Goal: Task Accomplishment & Management: Use online tool/utility

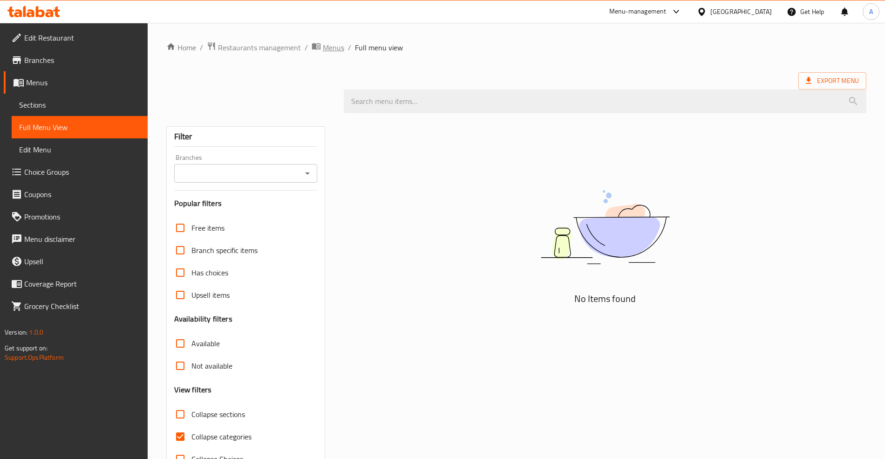
click at [332, 44] on span "Menus" at bounding box center [333, 47] width 21 height 11
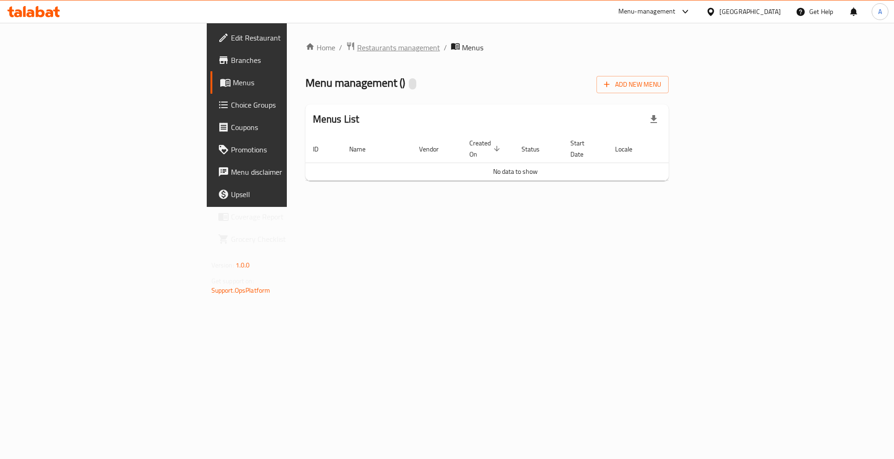
click at [357, 46] on span "Restaurants management" at bounding box center [398, 47] width 83 height 11
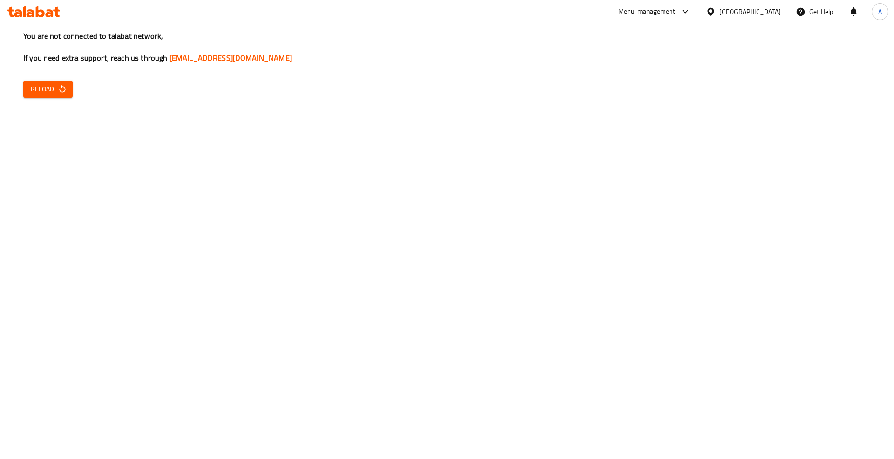
drag, startPoint x: 67, startPoint y: 177, endPoint x: 53, endPoint y: 133, distance: 46.4
click at [67, 177] on div "You are not connected to talabat network, If you need extra support, reach us t…" at bounding box center [447, 229] width 894 height 459
click at [43, 94] on span "Reload" at bounding box center [48, 89] width 34 height 12
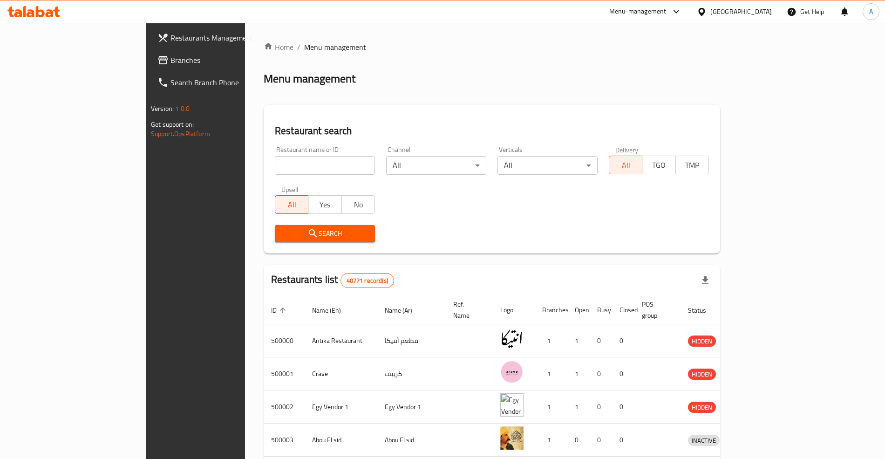
click at [170, 61] on span "Branches" at bounding box center [228, 59] width 116 height 11
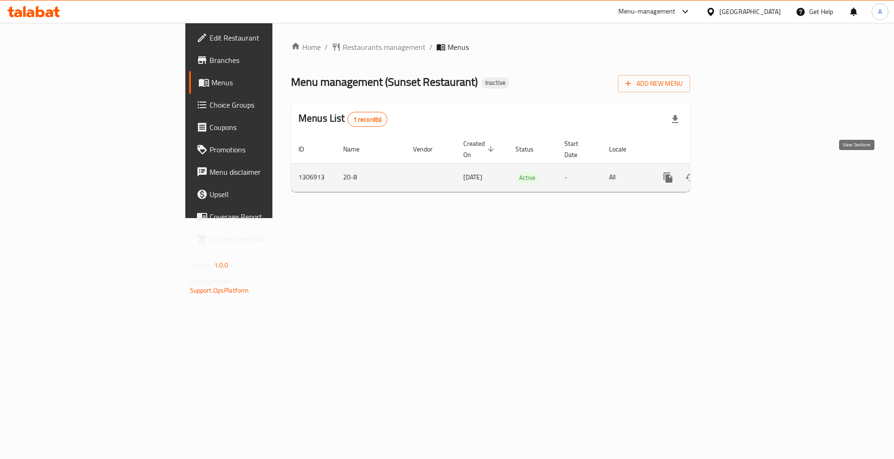
click at [741, 172] on icon "enhanced table" at bounding box center [735, 177] width 11 height 11
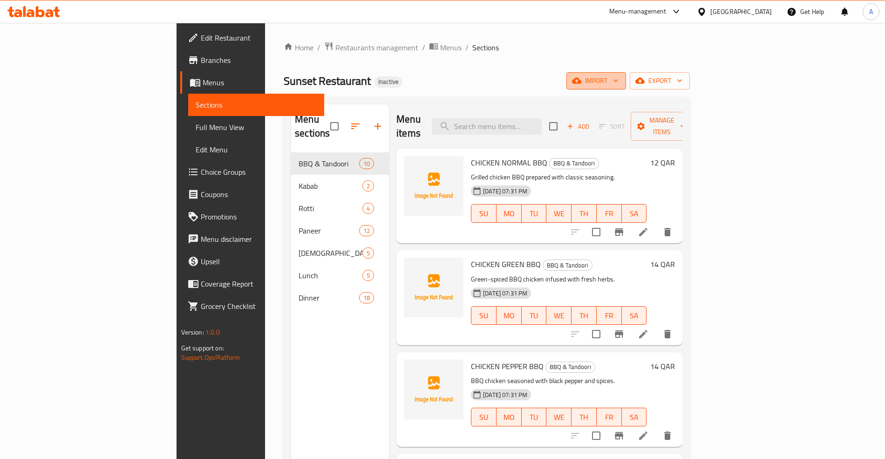
click at [626, 88] on button "import" at bounding box center [596, 80] width 60 height 17
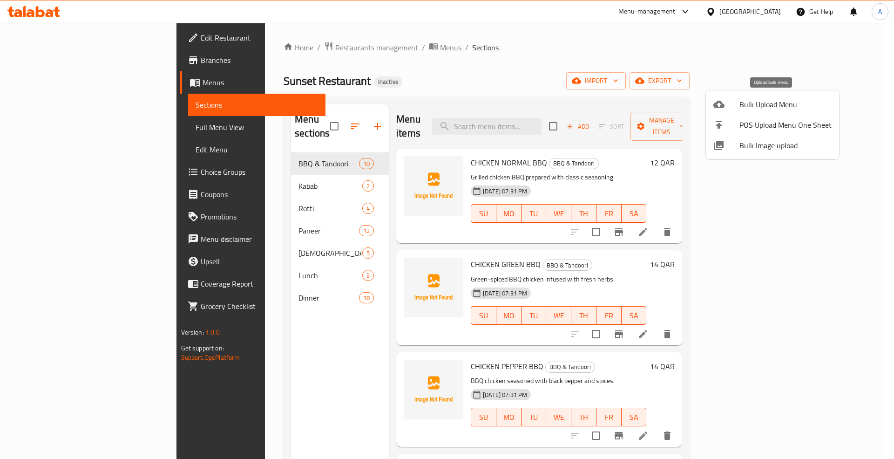
click at [763, 99] on span "Bulk Upload Menu" at bounding box center [785, 104] width 92 height 11
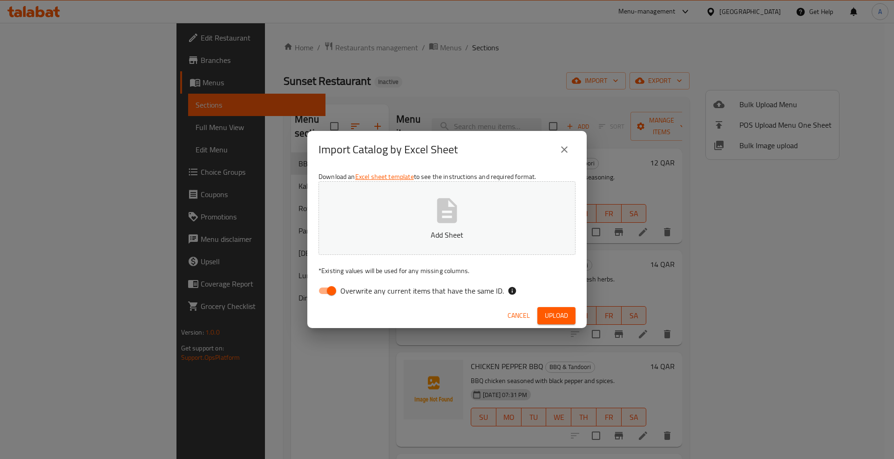
click at [382, 291] on span "Overwrite any current items that have the same ID." at bounding box center [421, 290] width 163 height 11
click at [358, 291] on input "Overwrite any current items that have the same ID." at bounding box center [331, 291] width 53 height 18
checkbox input "false"
click at [555, 315] on span "Upload" at bounding box center [556, 316] width 23 height 12
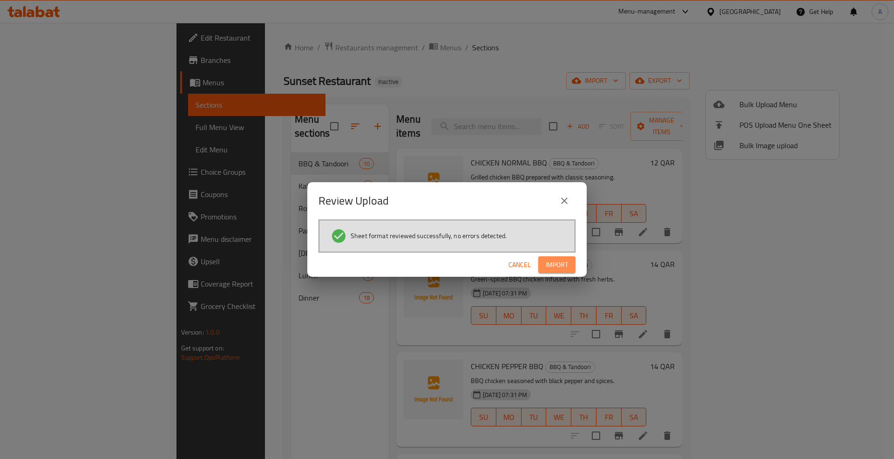
click at [550, 261] on span "Import" at bounding box center [557, 265] width 22 height 12
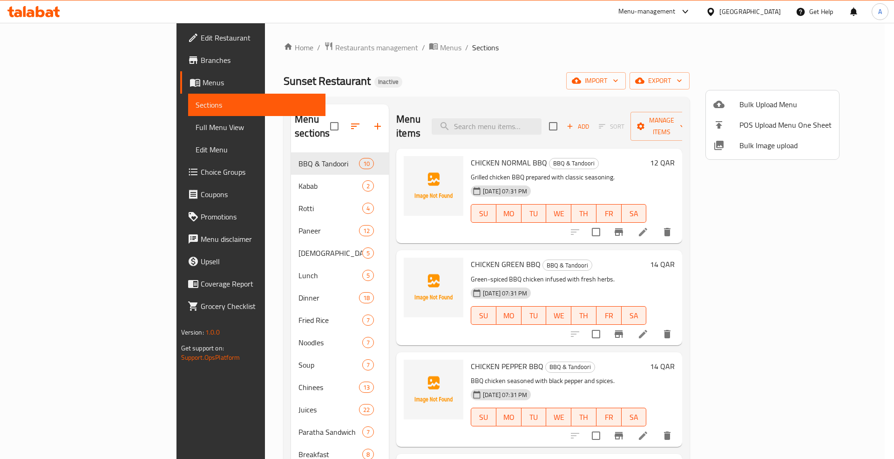
click at [42, 127] on div at bounding box center [447, 229] width 894 height 459
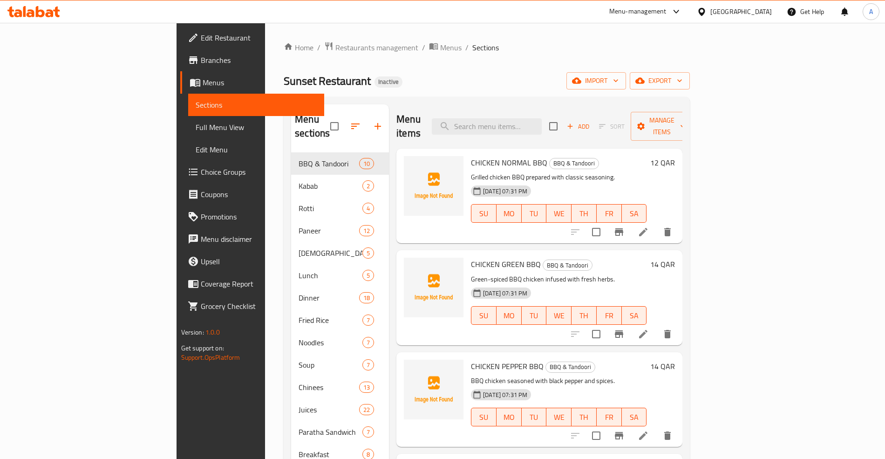
click at [196, 127] on span "Full Menu View" at bounding box center [256, 127] width 121 height 11
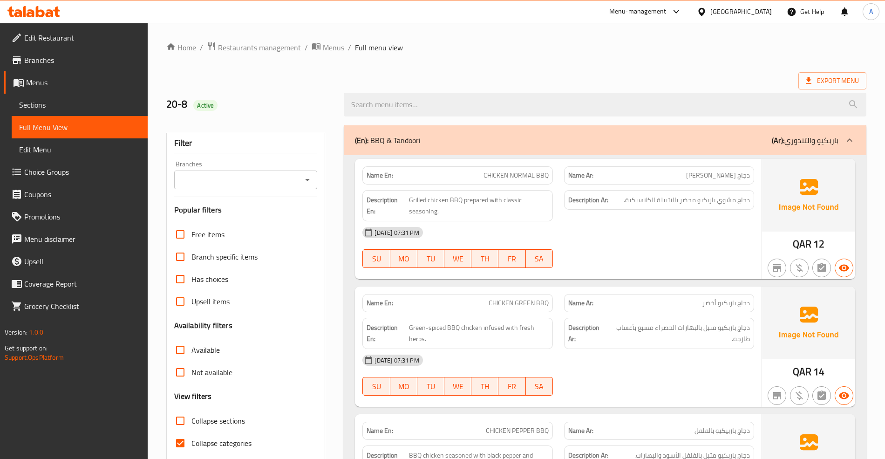
scroll to position [310, 0]
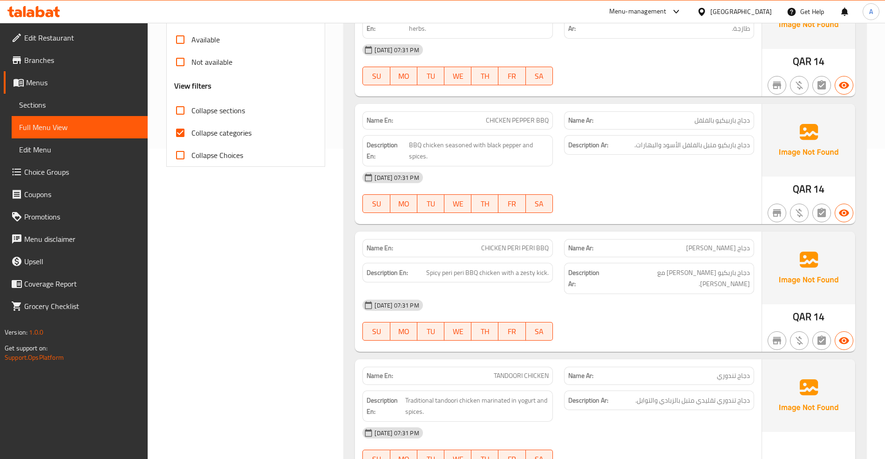
click at [176, 135] on input "Collapse categories" at bounding box center [180, 133] width 22 height 22
checkbox input "false"
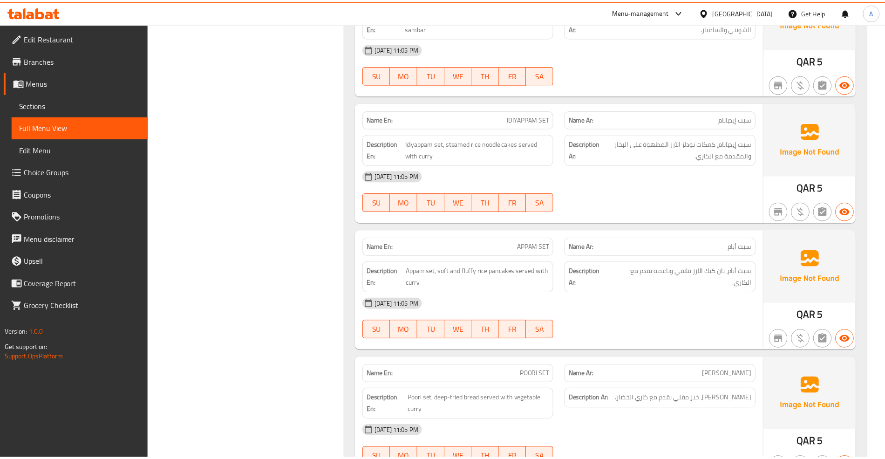
scroll to position [20087, 0]
